Goal: Navigation & Orientation: Find specific page/section

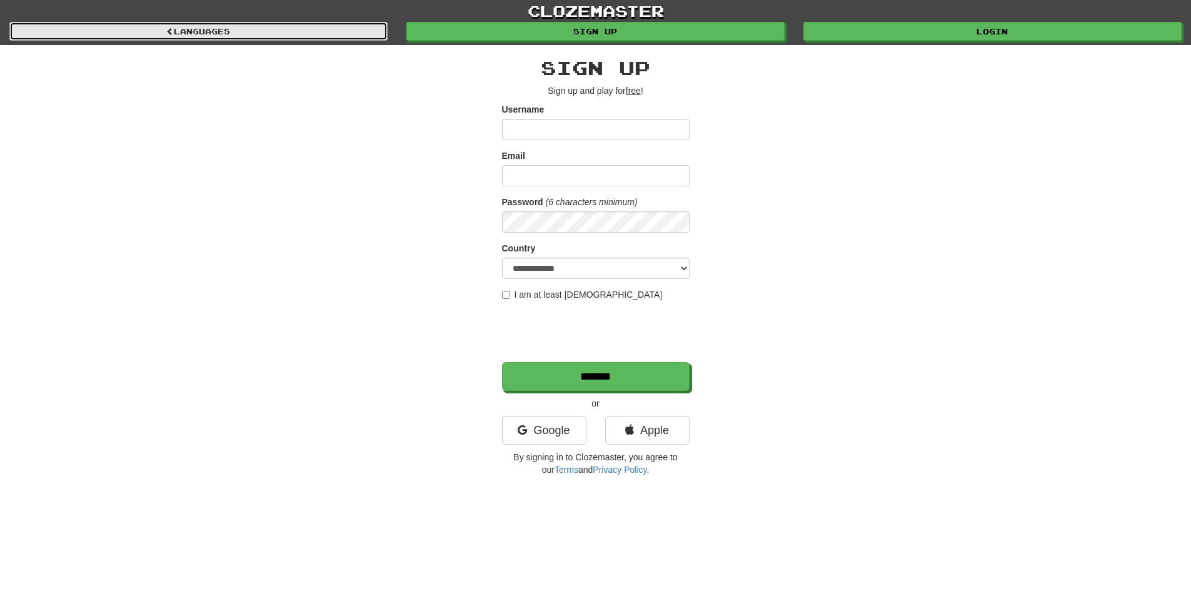
click at [344, 29] on link "Languages" at bounding box center [198, 31] width 378 height 19
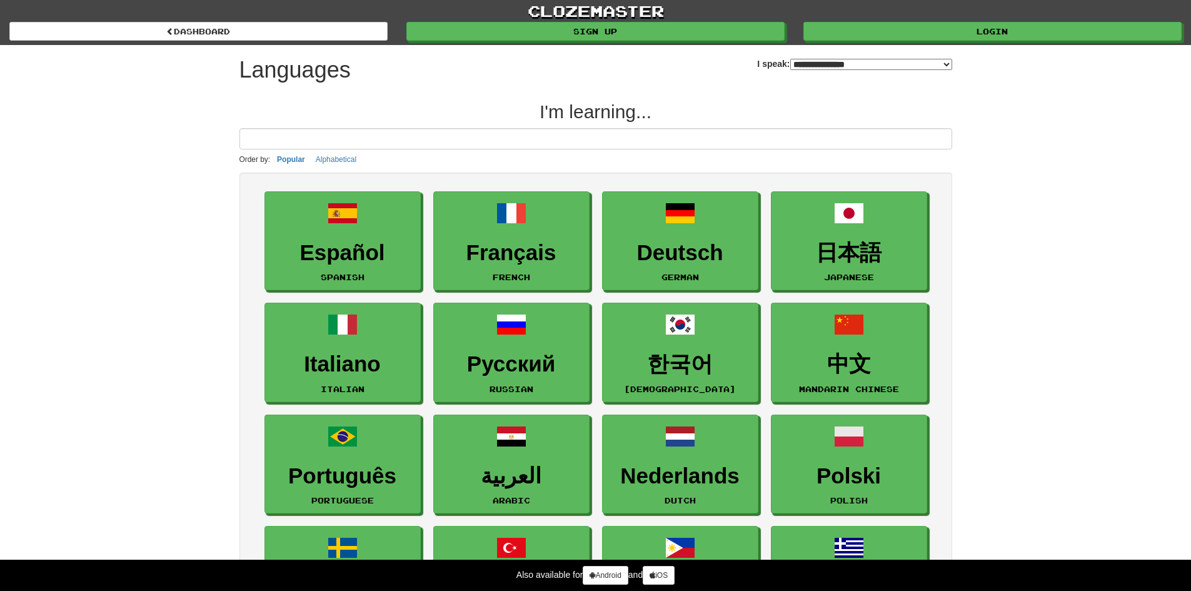
select select "*******"
click at [586, 3] on link "clozemaster" at bounding box center [595, 11] width 1191 height 22
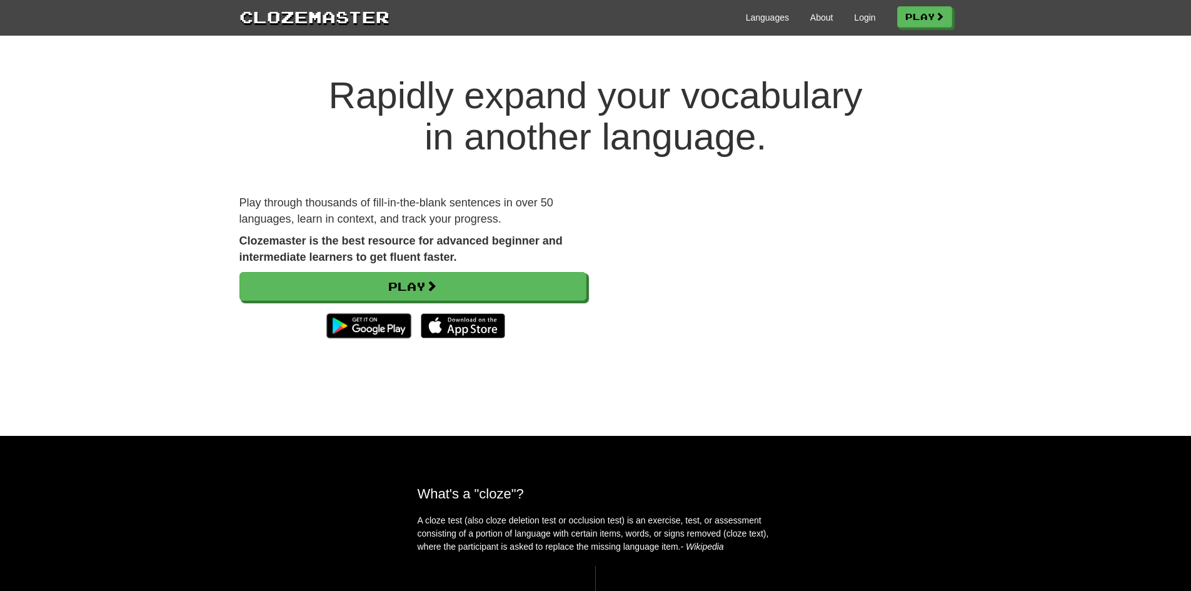
click at [560, 142] on h1 "Rapidly expand your vocabulary in another language." at bounding box center [595, 116] width 1191 height 83
click at [498, 0] on div "Clozemaster Languages About Login Play" at bounding box center [595, 18] width 1191 height 36
click at [557, 86] on h1 "Rapidly expand your vocabulary in another language." at bounding box center [595, 116] width 1191 height 83
